Goal: Task Accomplishment & Management: Manage account settings

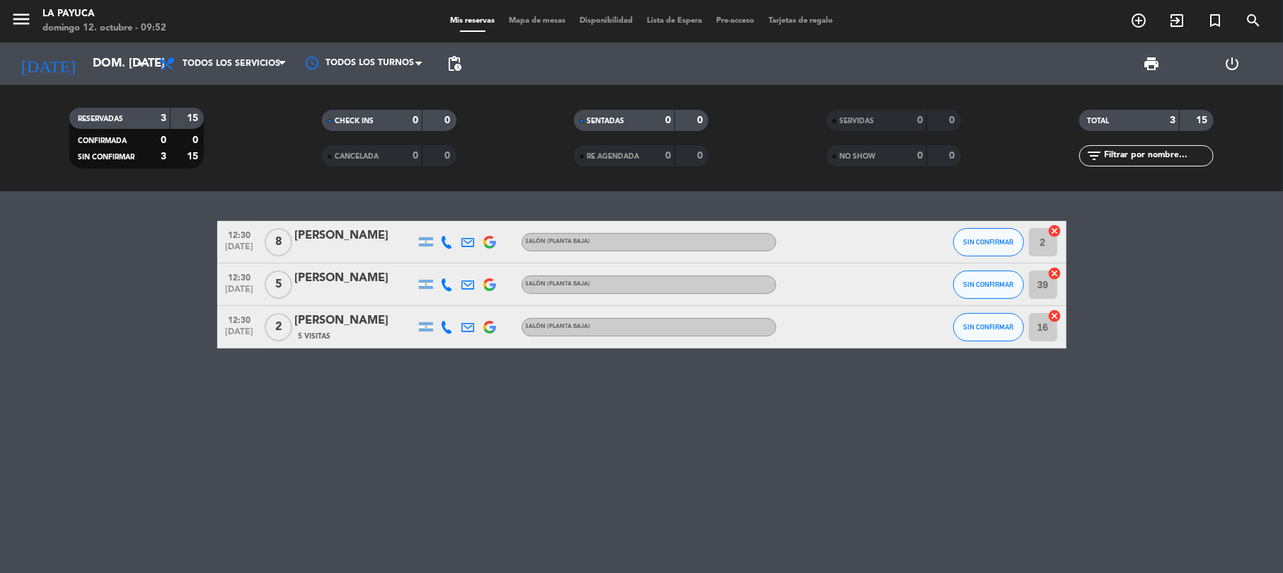
click at [344, 330] on div "5 Visitas" at bounding box center [355, 336] width 120 height 12
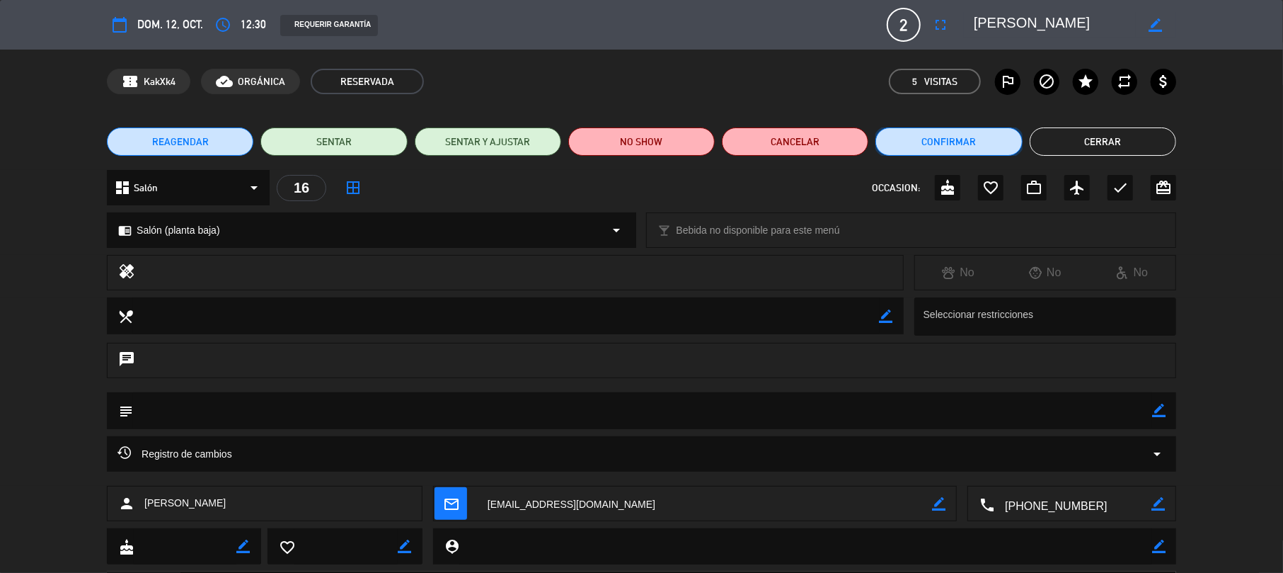
click at [924, 148] on button "Confirmar" at bounding box center [949, 141] width 147 height 28
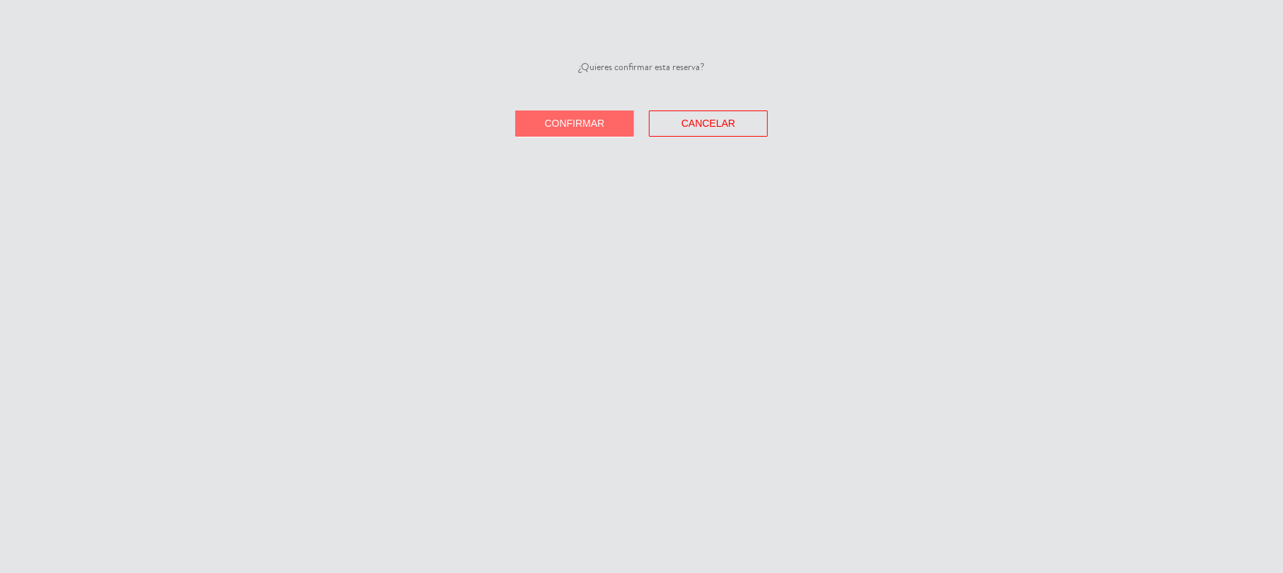
click at [573, 91] on div "¿Quieres confirmar esta reserva?" at bounding box center [641, 79] width 1283 height 41
click at [582, 113] on button "Confirmar" at bounding box center [574, 123] width 119 height 26
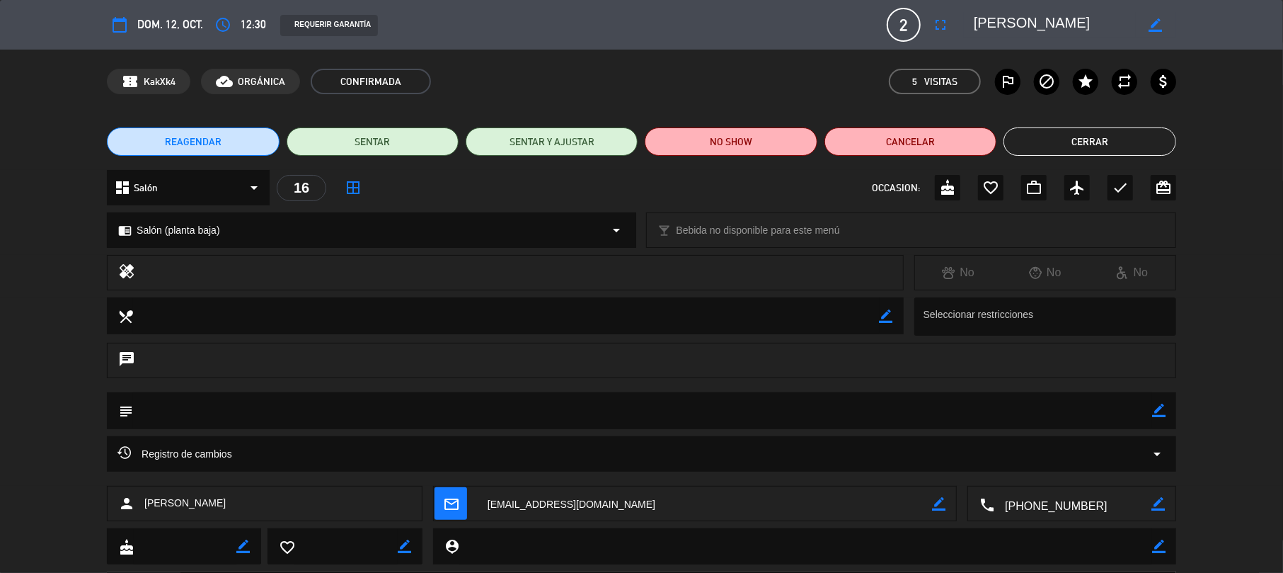
click at [1029, 13] on textarea at bounding box center [1055, 24] width 162 height 25
click at [1028, 23] on textarea at bounding box center [1055, 24] width 162 height 25
click at [1124, 148] on button "Cerrar" at bounding box center [1090, 141] width 172 height 28
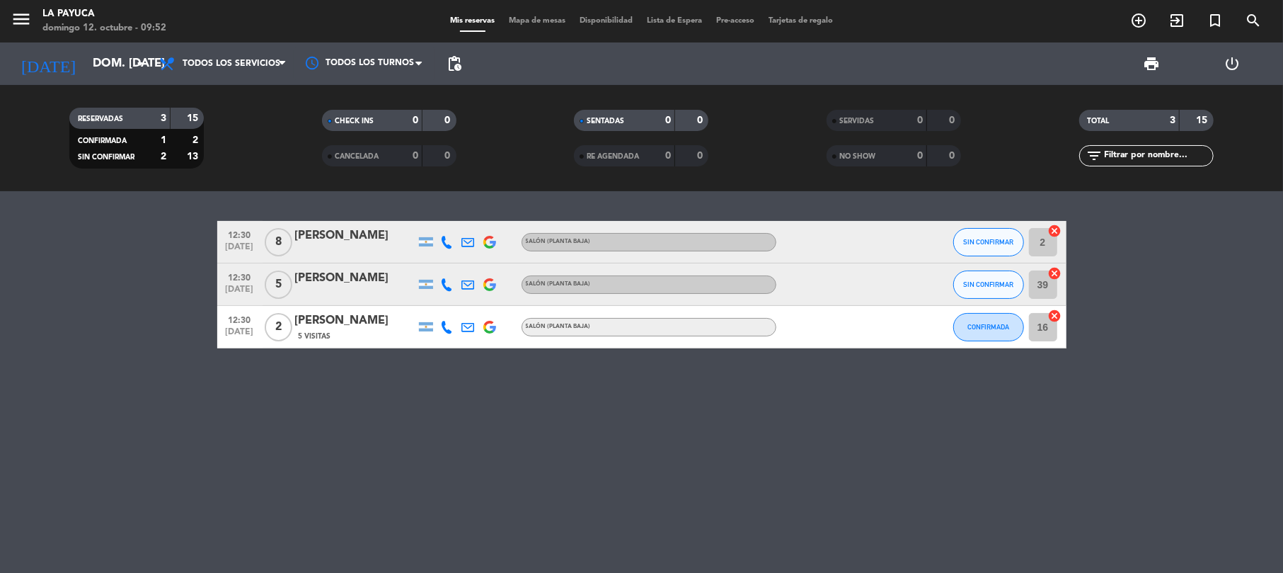
click at [323, 279] on div "[PERSON_NAME]" at bounding box center [355, 278] width 120 height 18
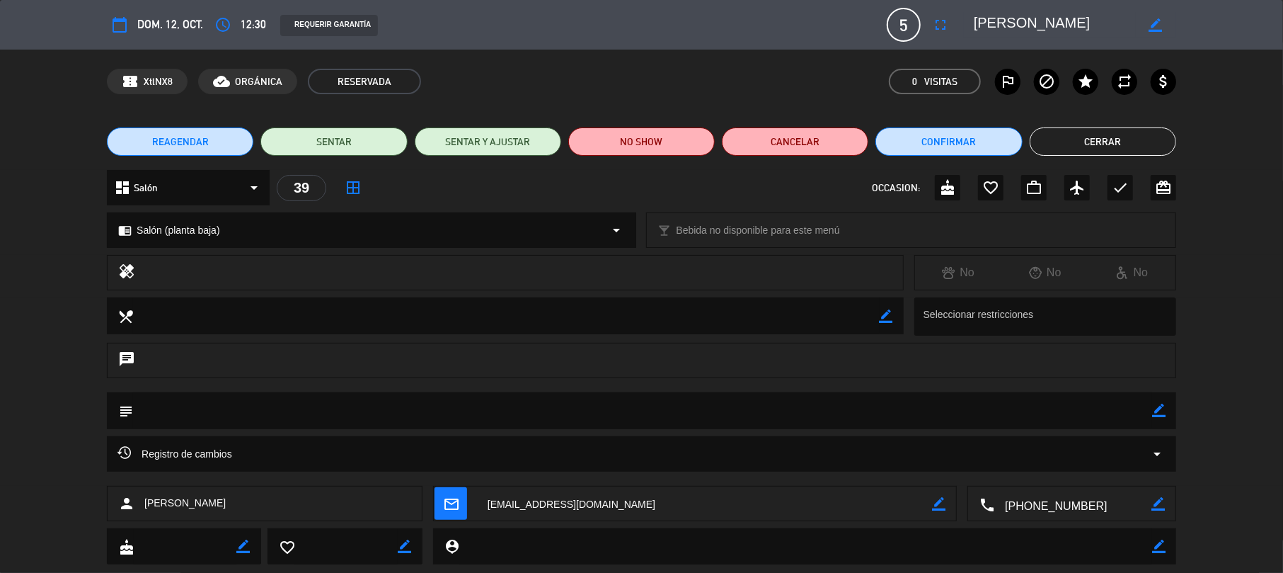
click at [997, 23] on textarea at bounding box center [1055, 24] width 162 height 25
click at [1120, 151] on button "Cerrar" at bounding box center [1103, 141] width 147 height 28
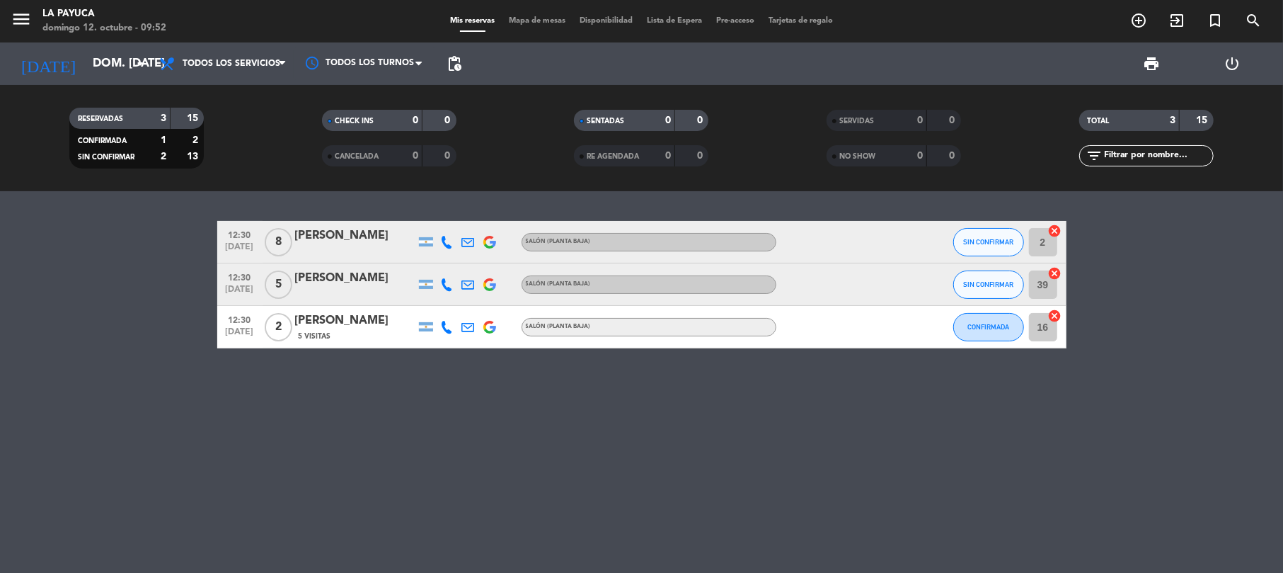
click at [360, 286] on div "[PERSON_NAME]" at bounding box center [355, 278] width 120 height 18
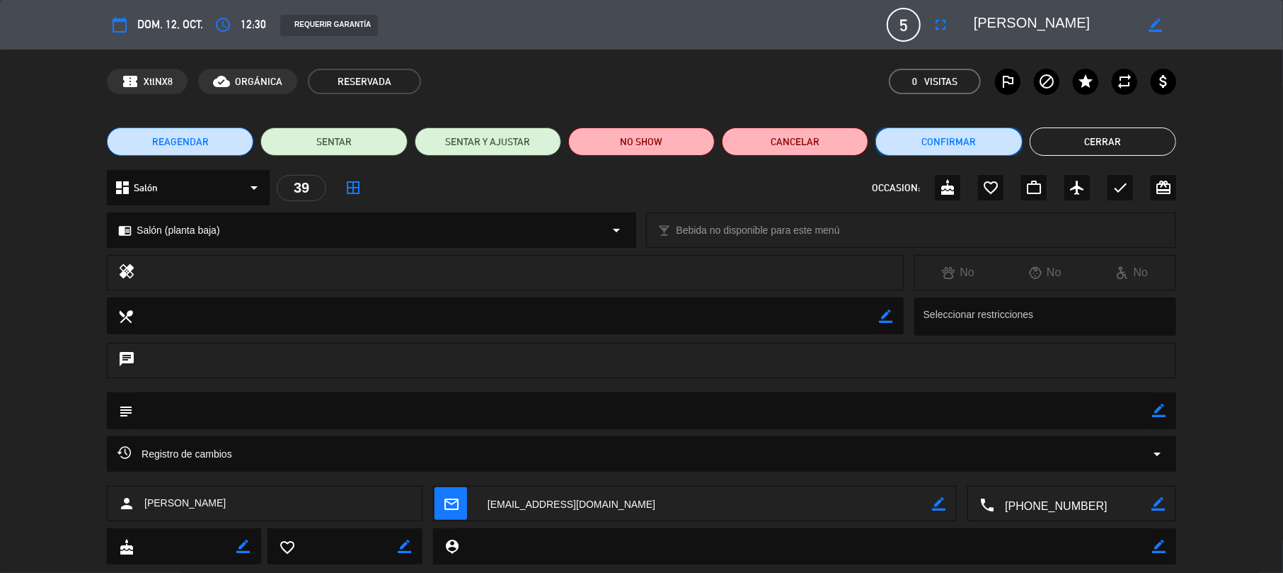
click at [992, 140] on button "Confirmar" at bounding box center [949, 141] width 147 height 28
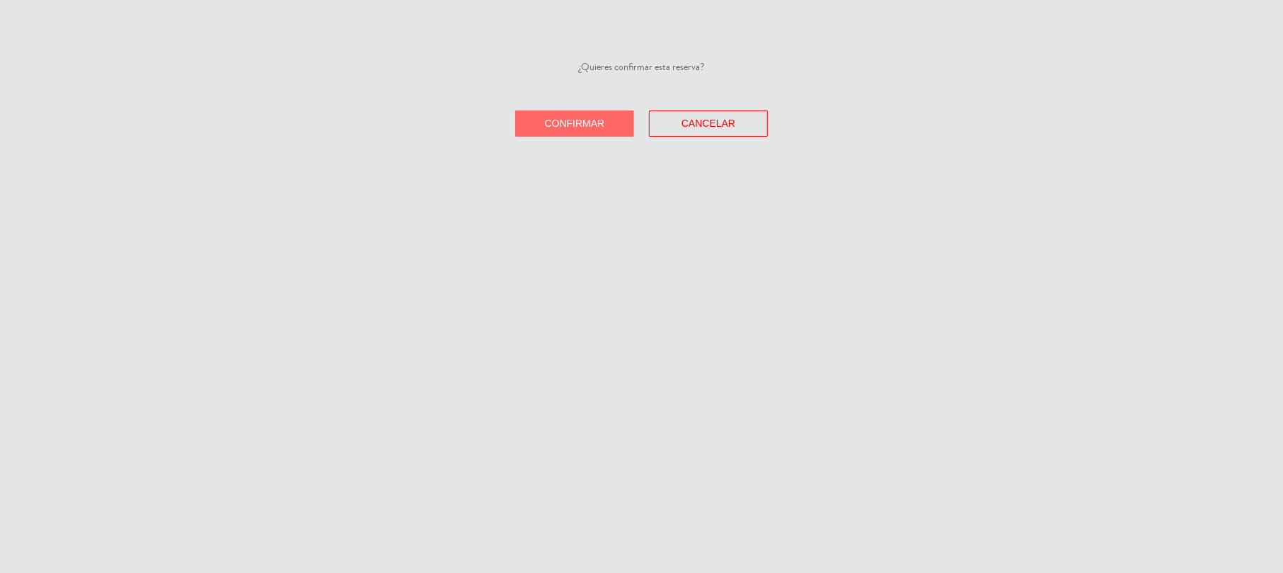
click at [602, 125] on span "Confirmar" at bounding box center [575, 123] width 60 height 11
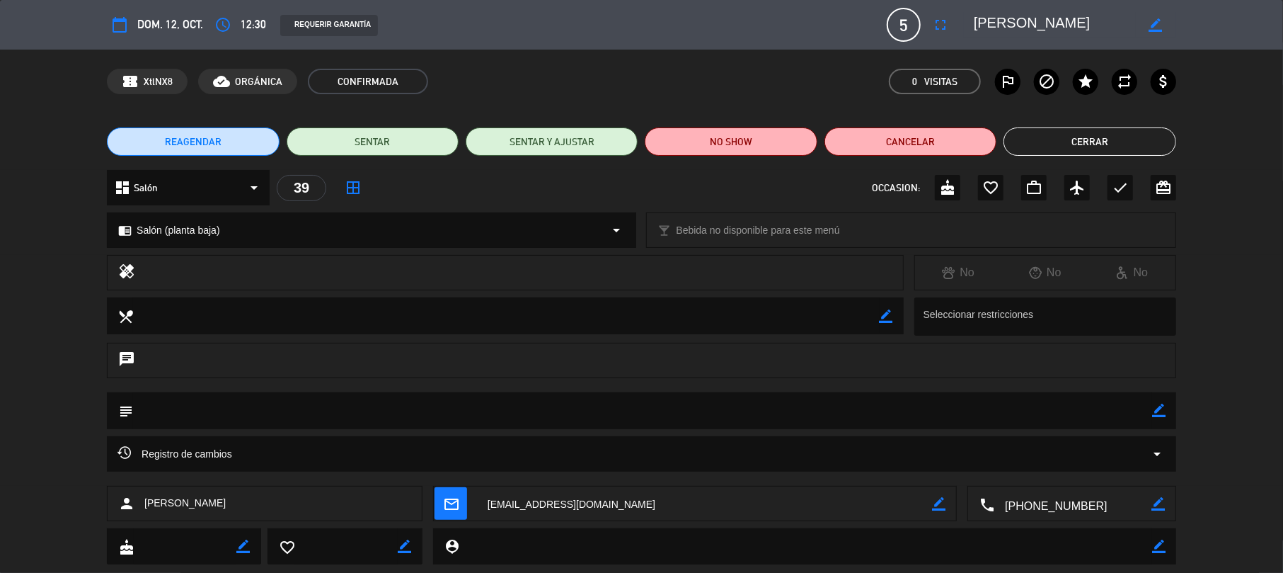
click at [1096, 142] on button "Cerrar" at bounding box center [1090, 141] width 172 height 28
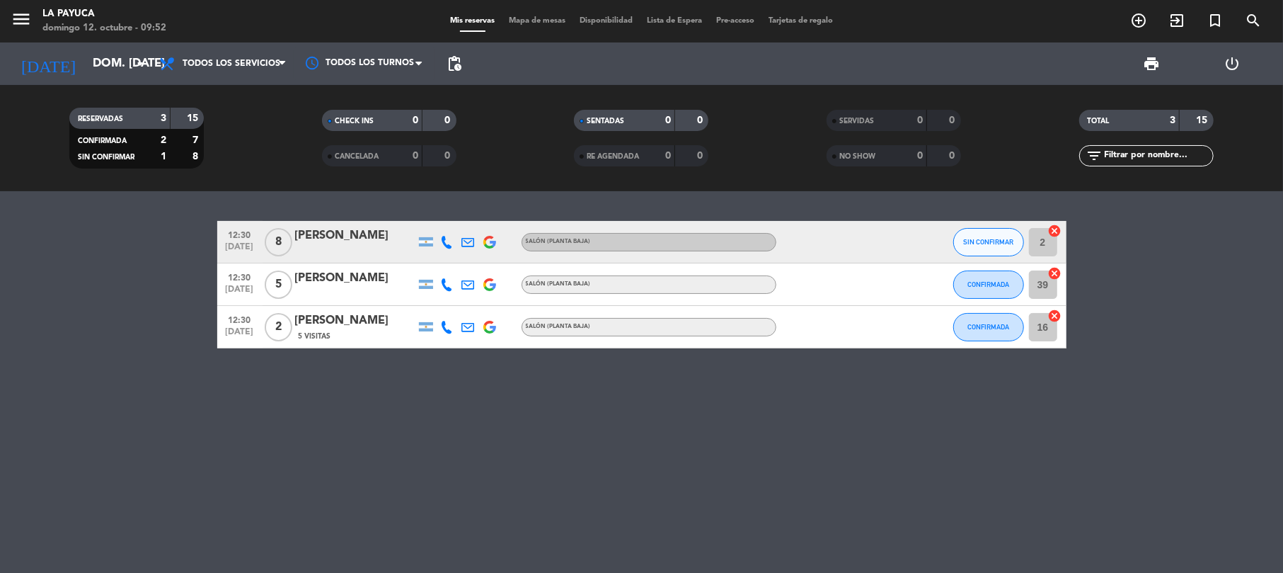
click at [346, 242] on div "[PERSON_NAME]" at bounding box center [355, 236] width 120 height 18
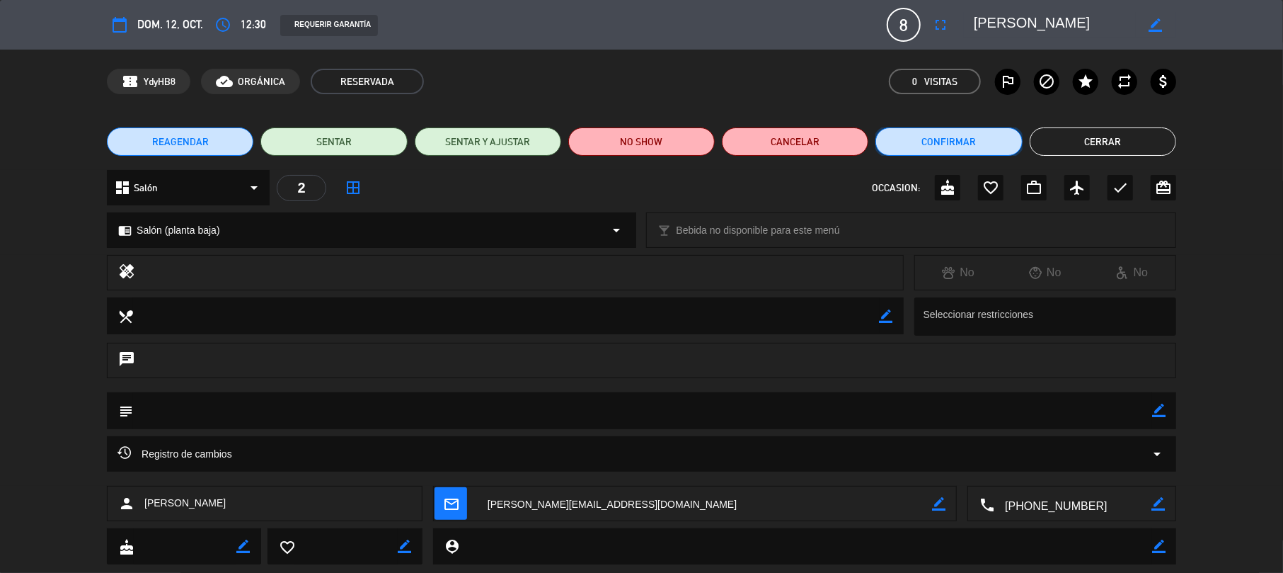
click at [947, 150] on button "Confirmar" at bounding box center [949, 141] width 147 height 28
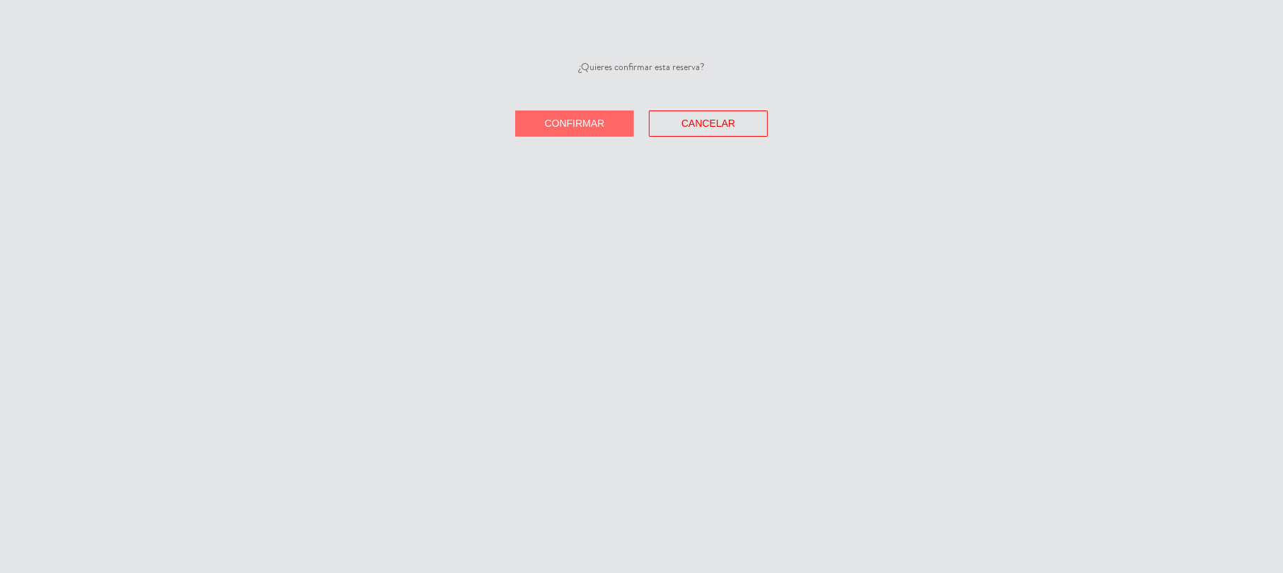
click at [638, 125] on div "Confirmar Cancelar" at bounding box center [641, 123] width 1283 height 26
click at [622, 127] on button "Confirmar" at bounding box center [574, 123] width 119 height 26
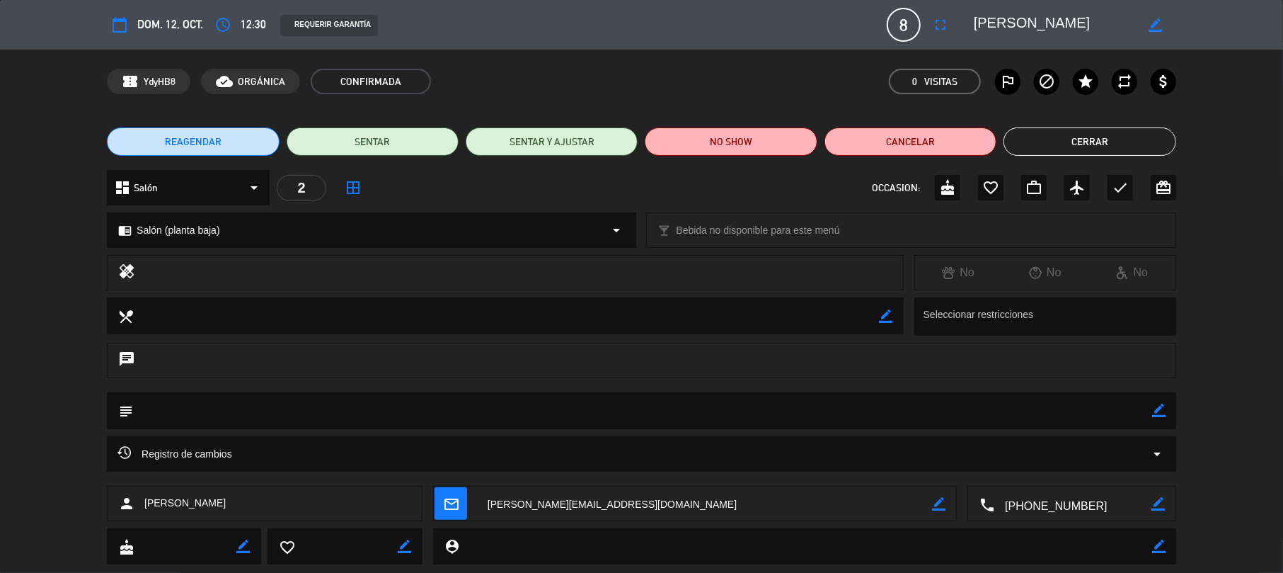
click at [1049, 148] on button "Cerrar" at bounding box center [1090, 141] width 172 height 28
